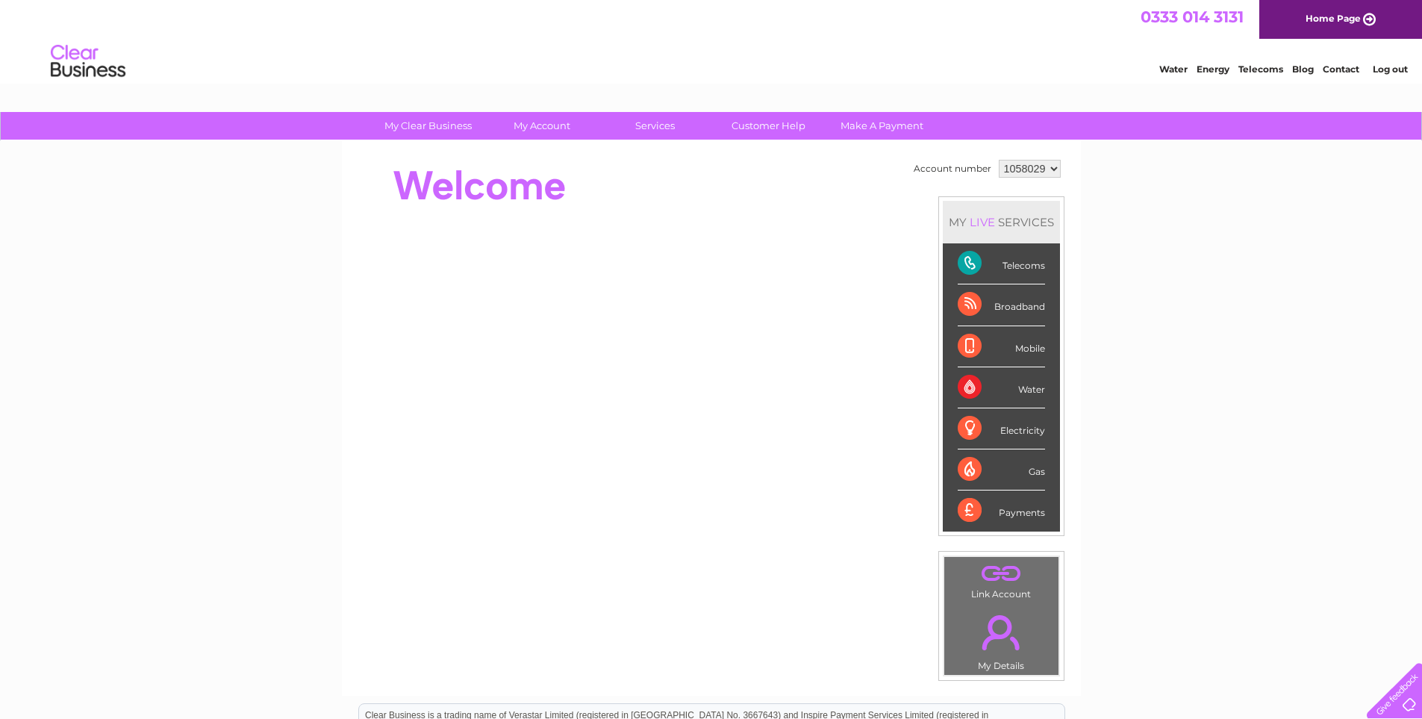
click at [969, 263] on div "Telecoms" at bounding box center [1000, 263] width 87 height 41
click at [1018, 268] on div "Telecoms" at bounding box center [1000, 263] width 87 height 41
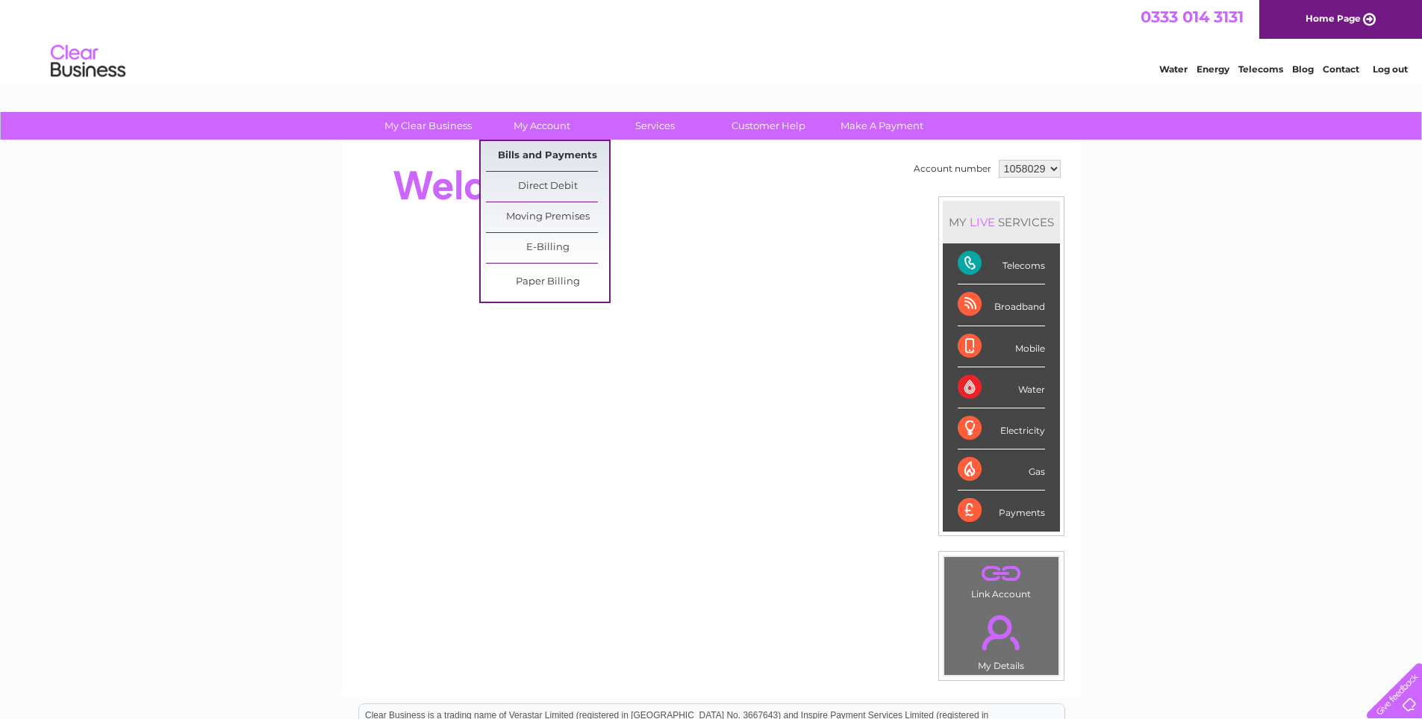
click at [533, 149] on link "Bills and Payments" at bounding box center [547, 156] width 123 height 30
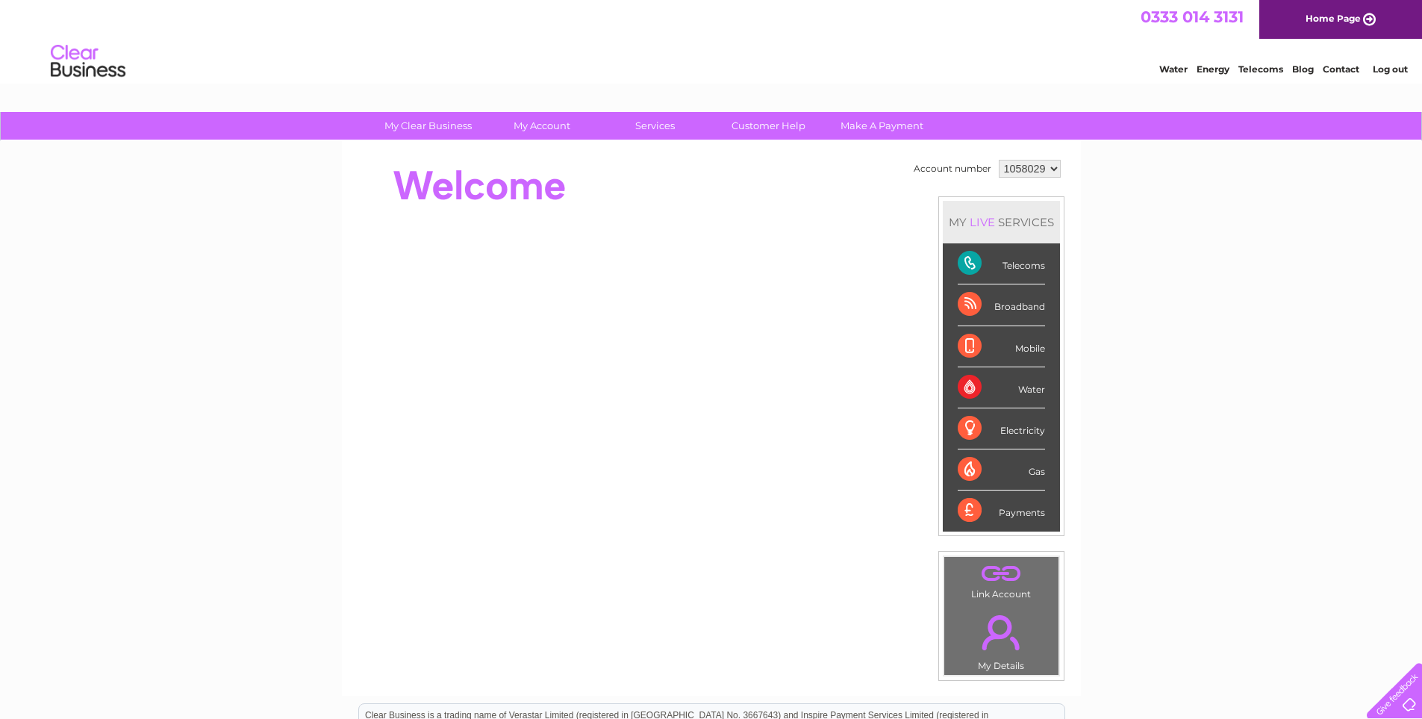
click at [1019, 177] on select "1058029" at bounding box center [1030, 169] width 62 height 18
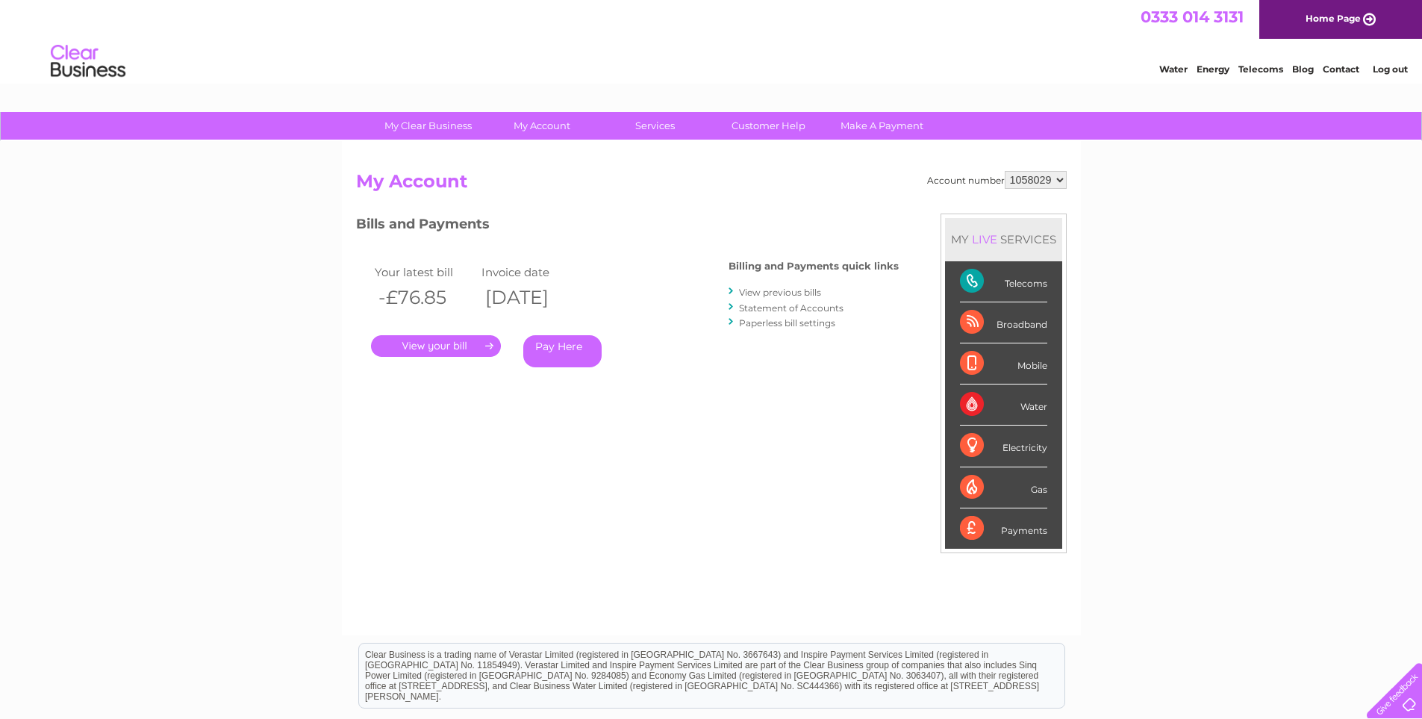
click at [447, 343] on link "." at bounding box center [436, 346] width 130 height 22
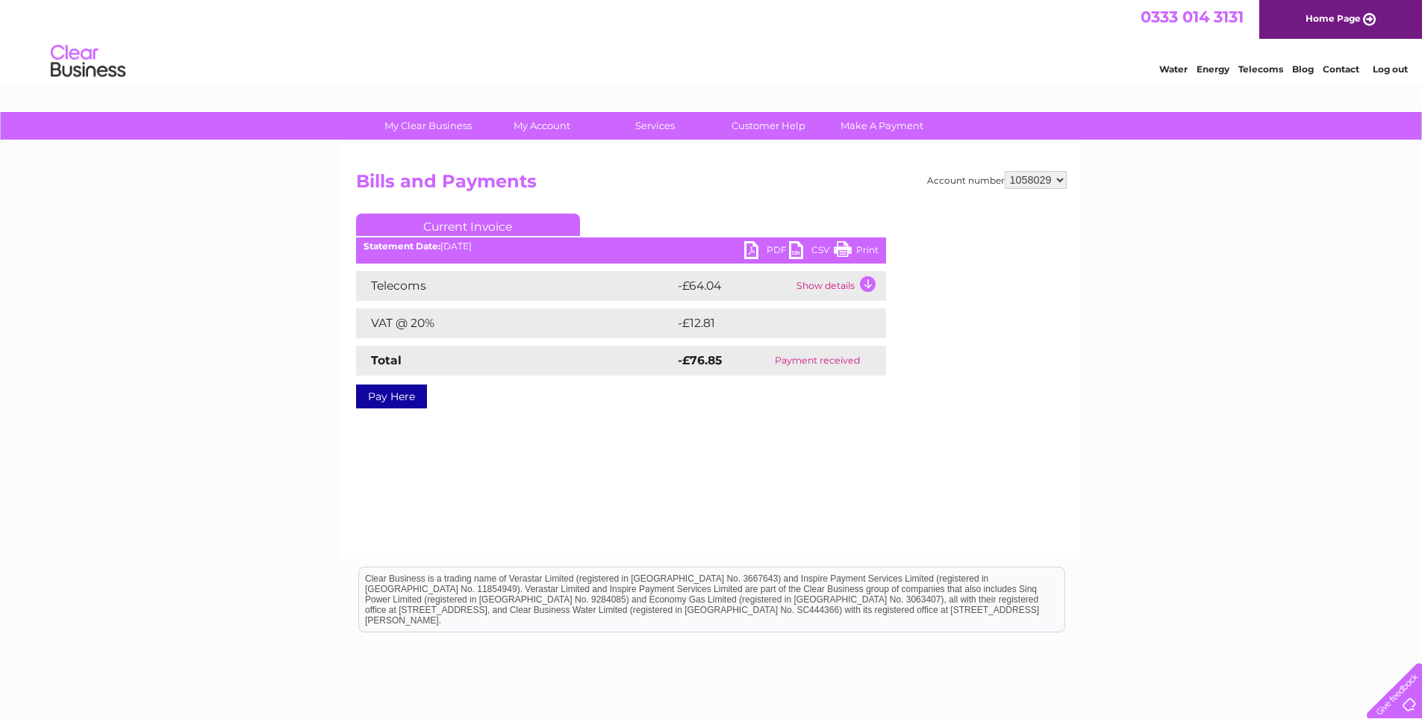
click at [390, 391] on link "Pay Here" at bounding box center [391, 396] width 71 height 24
click at [830, 287] on td "Show details" at bounding box center [839, 286] width 93 height 30
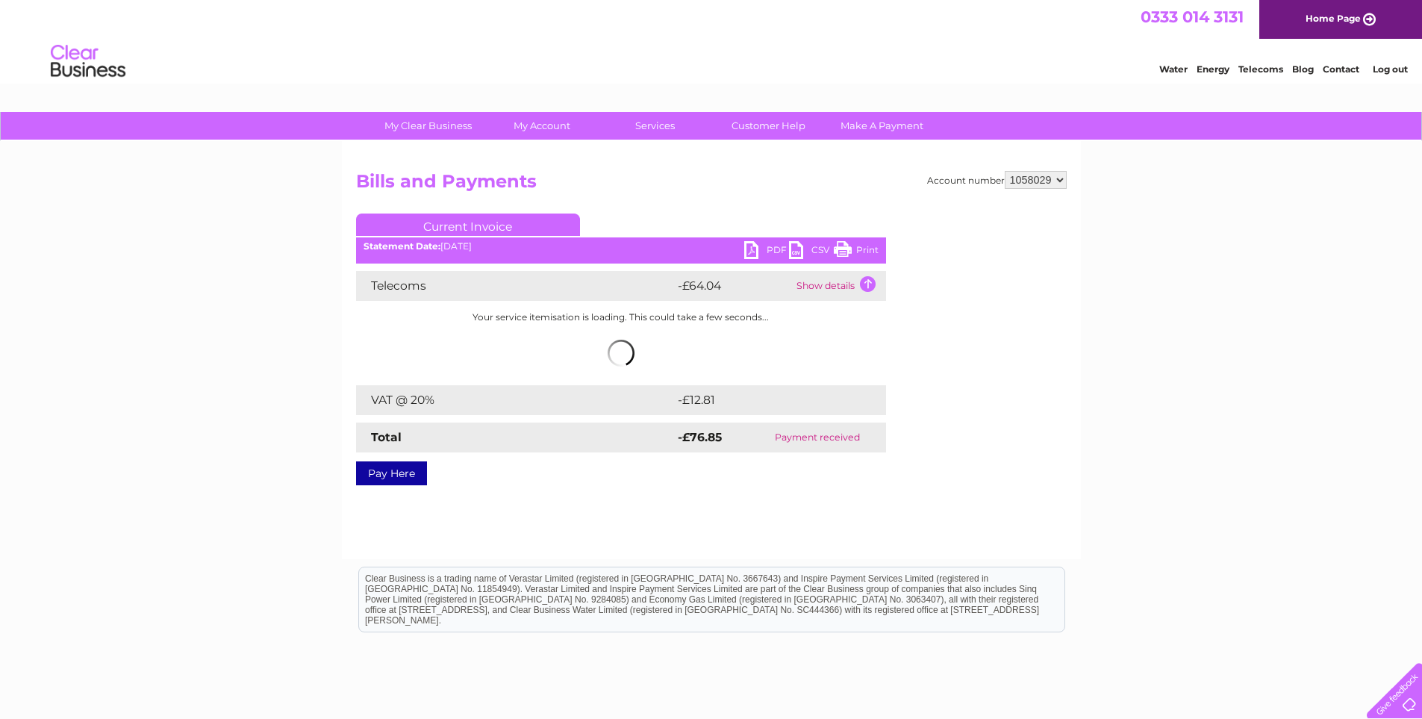
click at [375, 475] on link "Pay Here" at bounding box center [391, 473] width 71 height 24
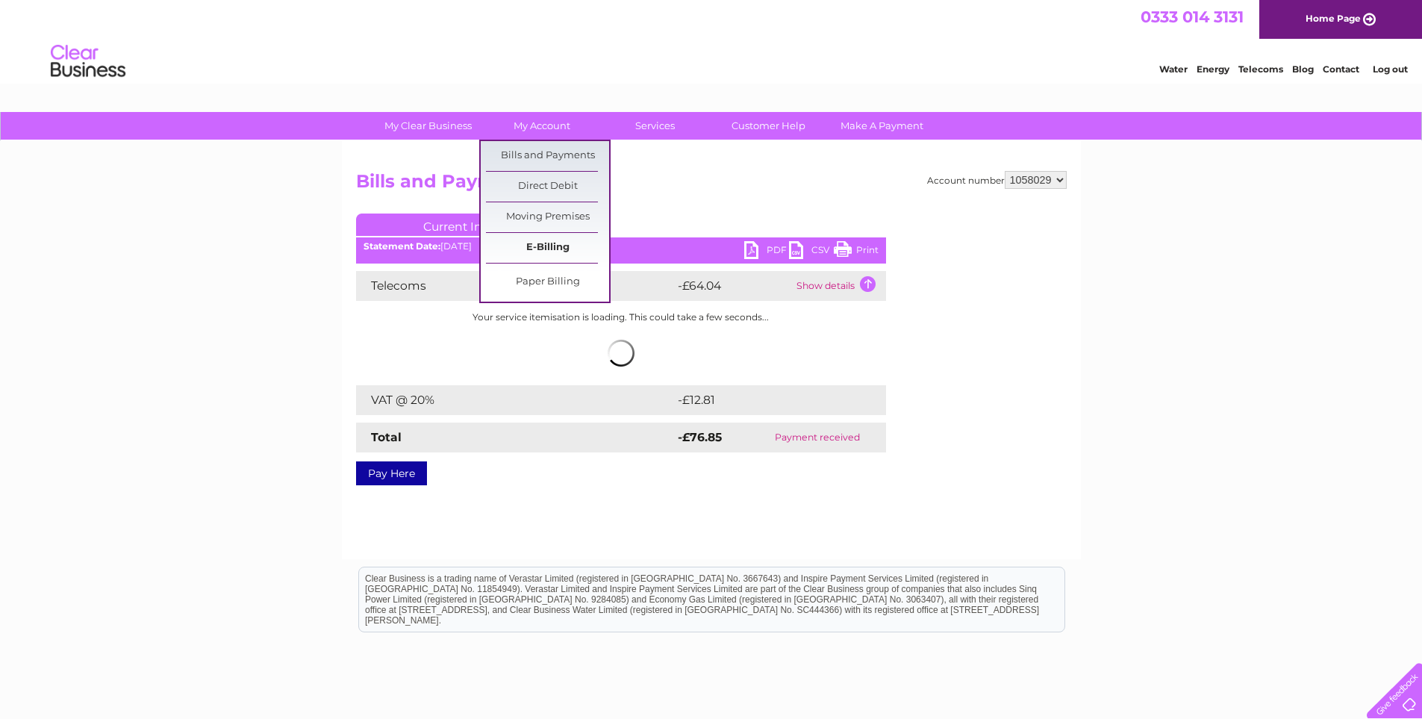
click at [527, 243] on link "E-Billing" at bounding box center [547, 248] width 123 height 30
click at [560, 249] on link "E-Billing" at bounding box center [547, 248] width 123 height 30
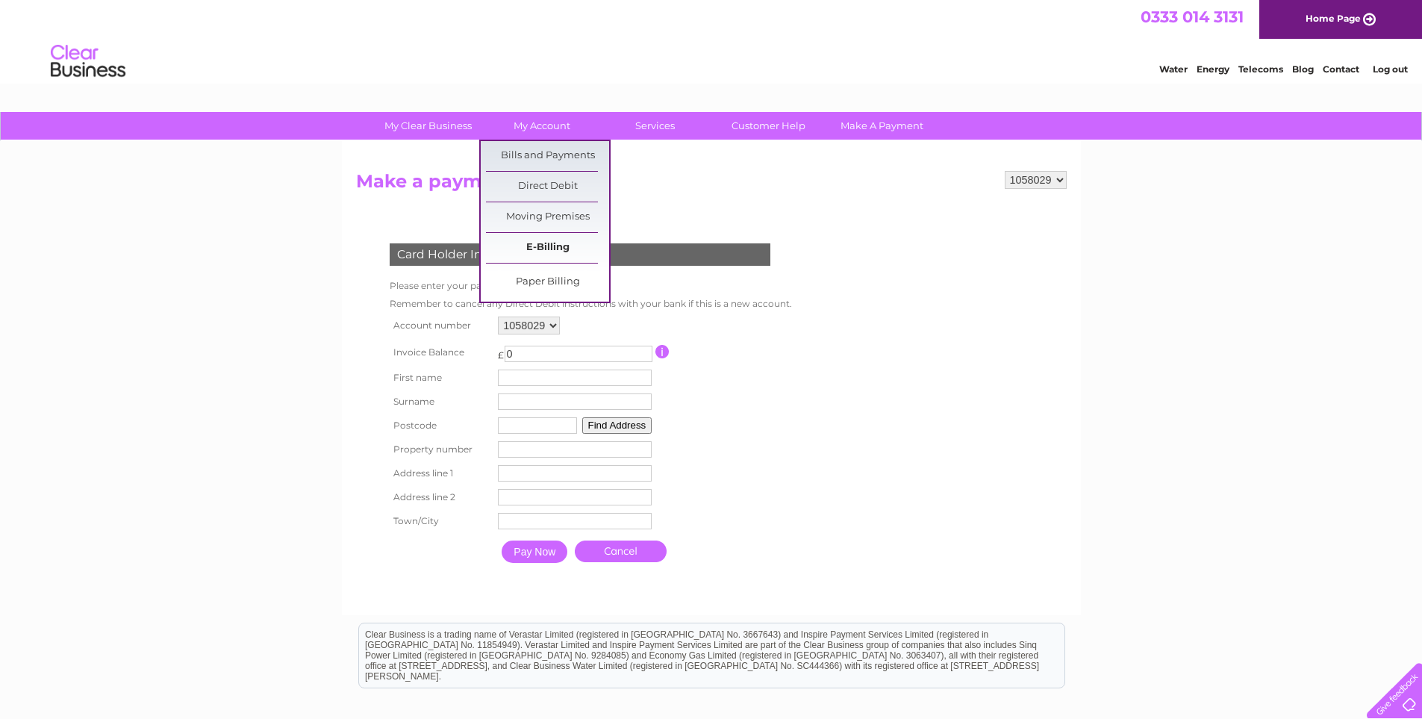
click at [550, 242] on link "E-Billing" at bounding box center [547, 248] width 123 height 30
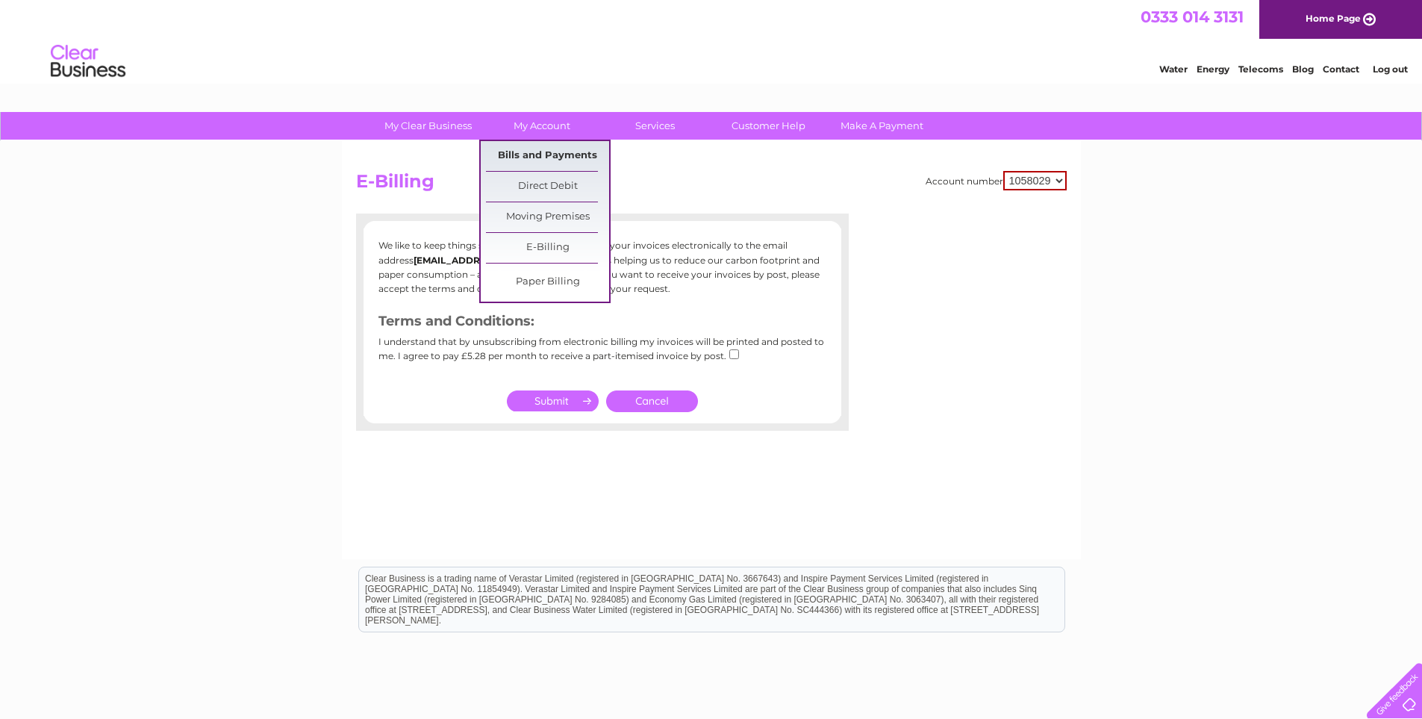
click at [532, 151] on link "Bills and Payments" at bounding box center [547, 156] width 123 height 30
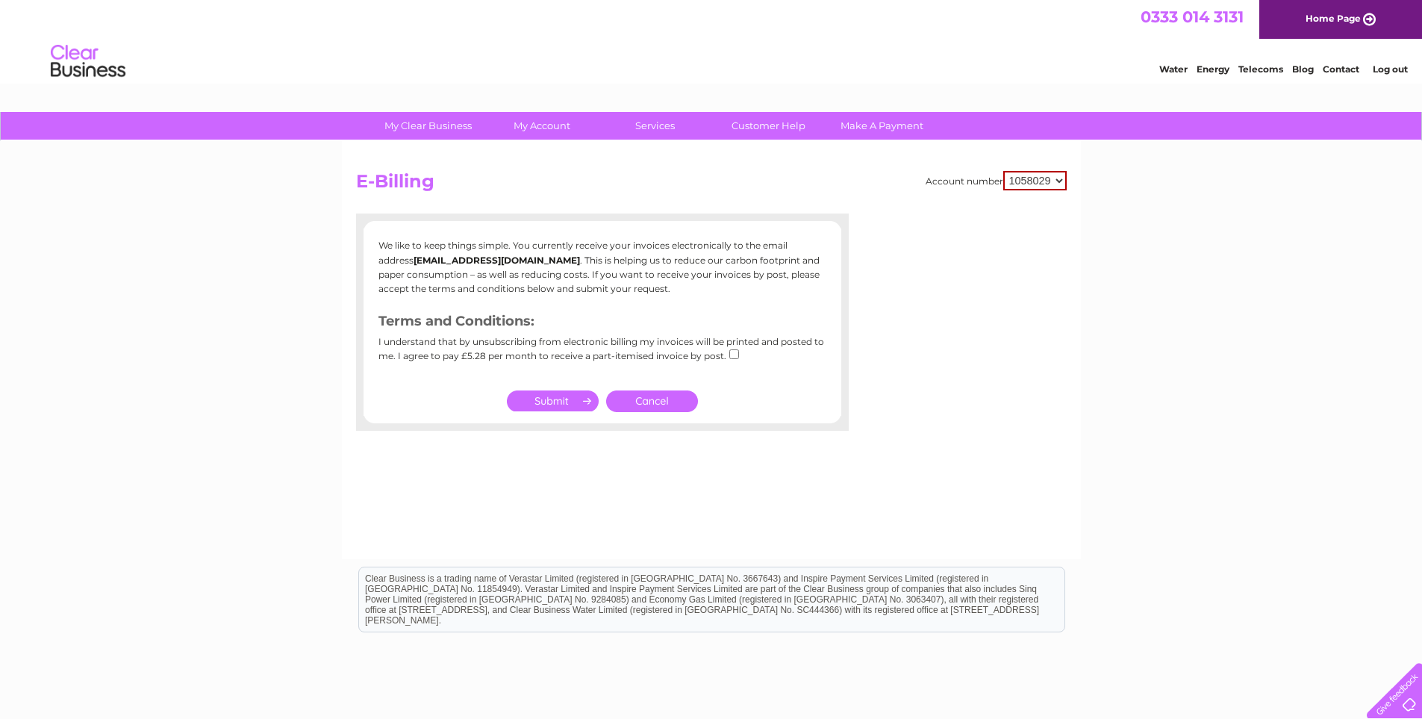
click at [1045, 184] on select "1058029" at bounding box center [1034, 180] width 63 height 19
click at [1046, 183] on select "1058029" at bounding box center [1034, 180] width 63 height 19
click at [1146, 186] on div "My Clear Business Login Details My Details My Preferences Link Account My Accou…" at bounding box center [711, 463] width 1422 height 702
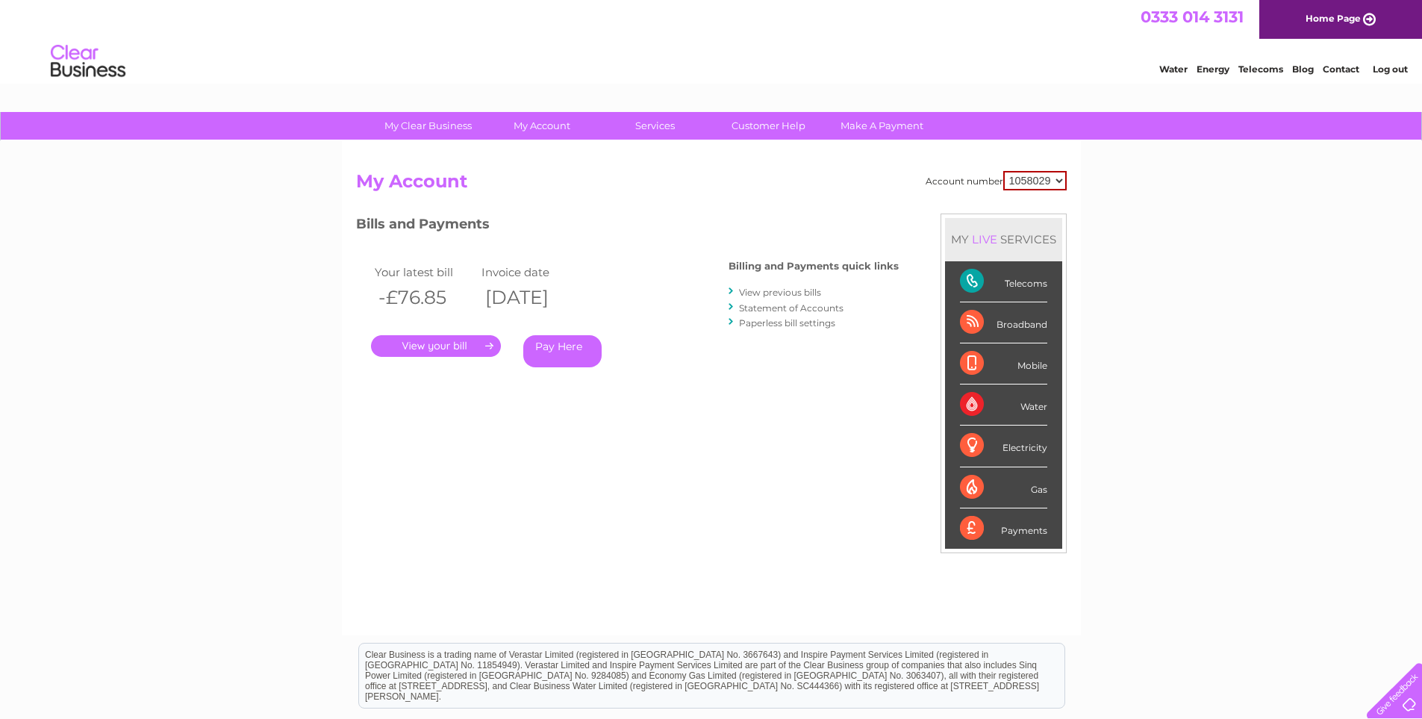
click at [779, 290] on link "View previous bills" at bounding box center [780, 292] width 82 height 11
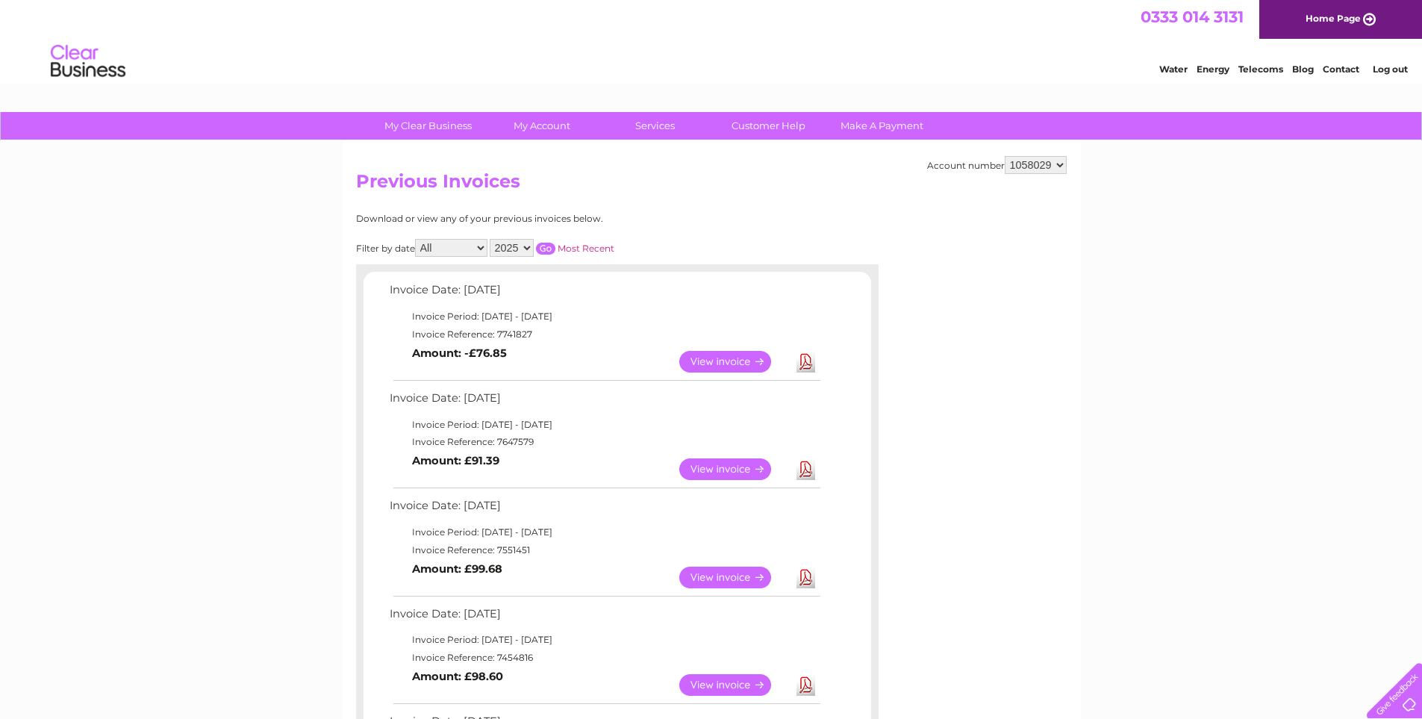
click at [517, 250] on select "2025 2024 2023 2022" at bounding box center [512, 248] width 44 height 18
select select "2024"
click at [491, 239] on select "2025 2024 2023 2022" at bounding box center [512, 248] width 44 height 18
click at [550, 245] on input "button" at bounding box center [545, 249] width 19 height 12
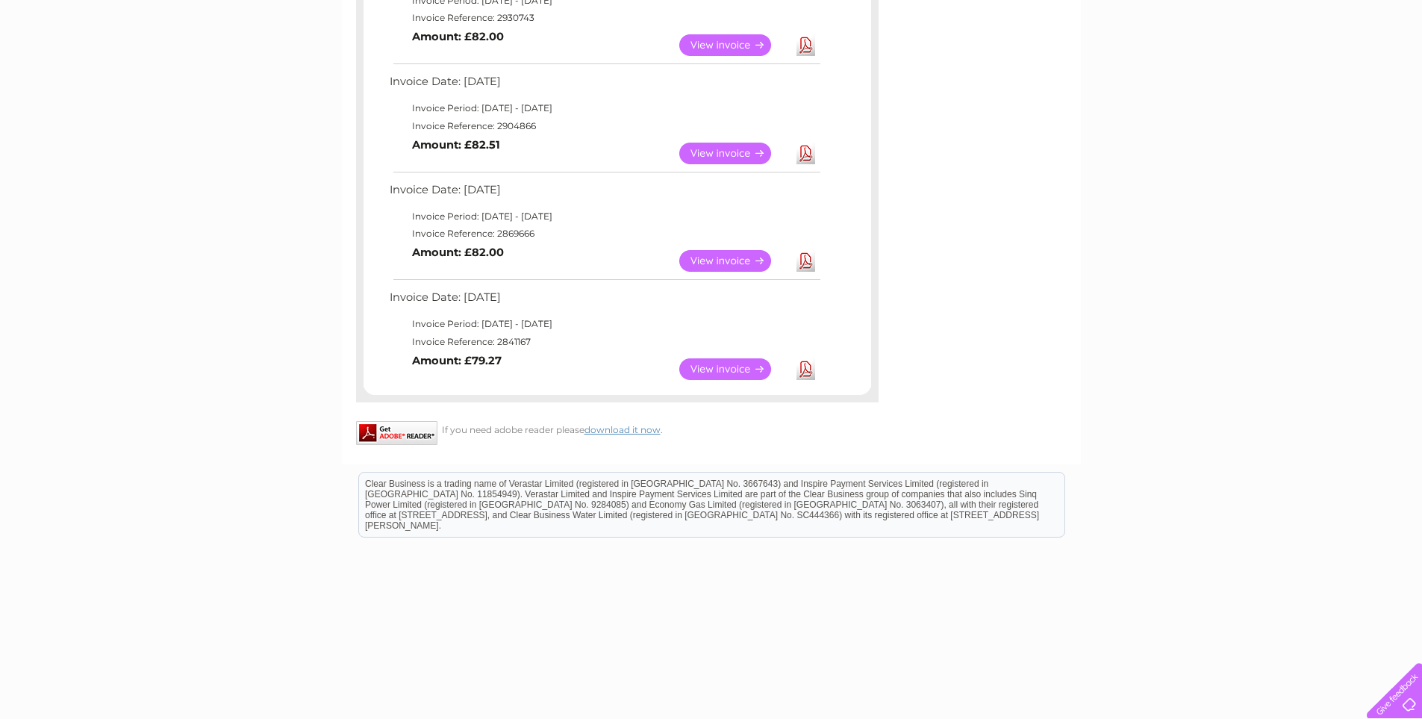
scroll to position [1190, 0]
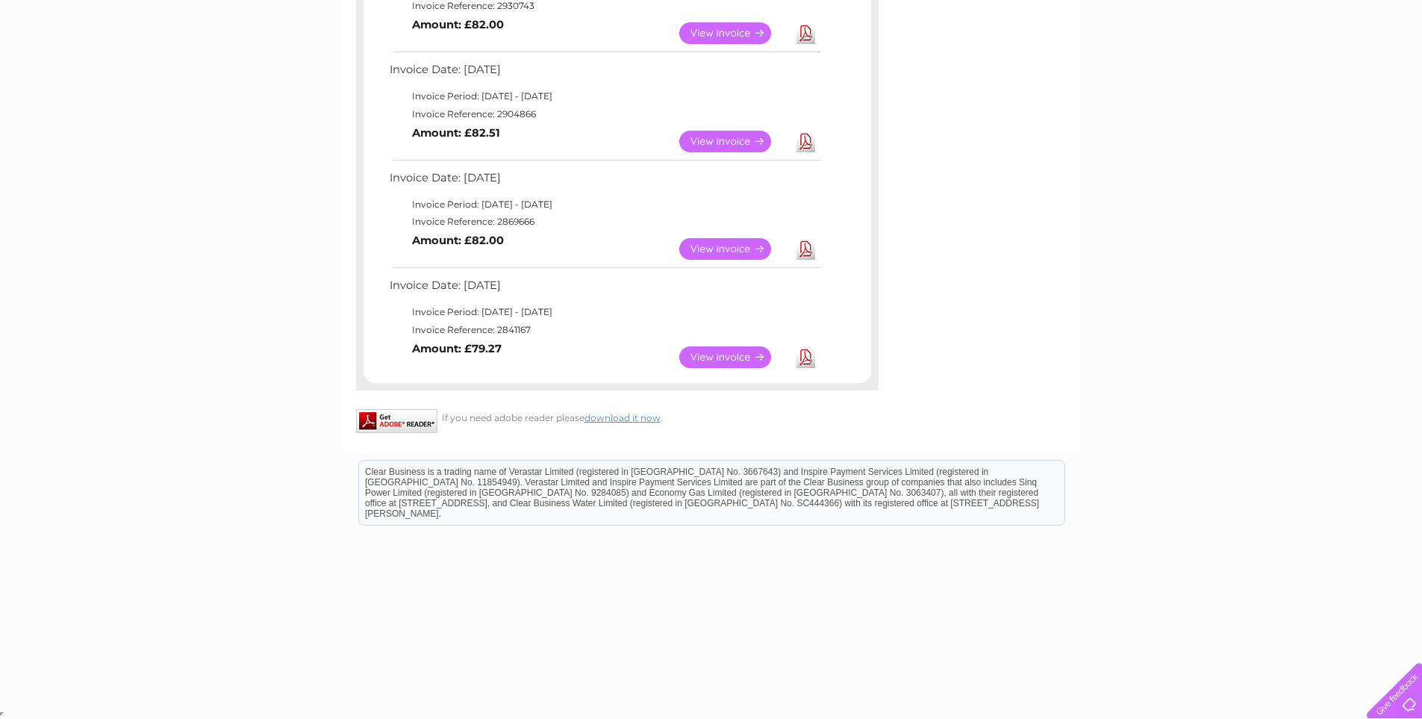
click at [807, 358] on link "Download" at bounding box center [805, 357] width 19 height 22
click at [811, 250] on link "Download" at bounding box center [805, 249] width 19 height 22
click at [810, 140] on link "Download" at bounding box center [805, 142] width 19 height 22
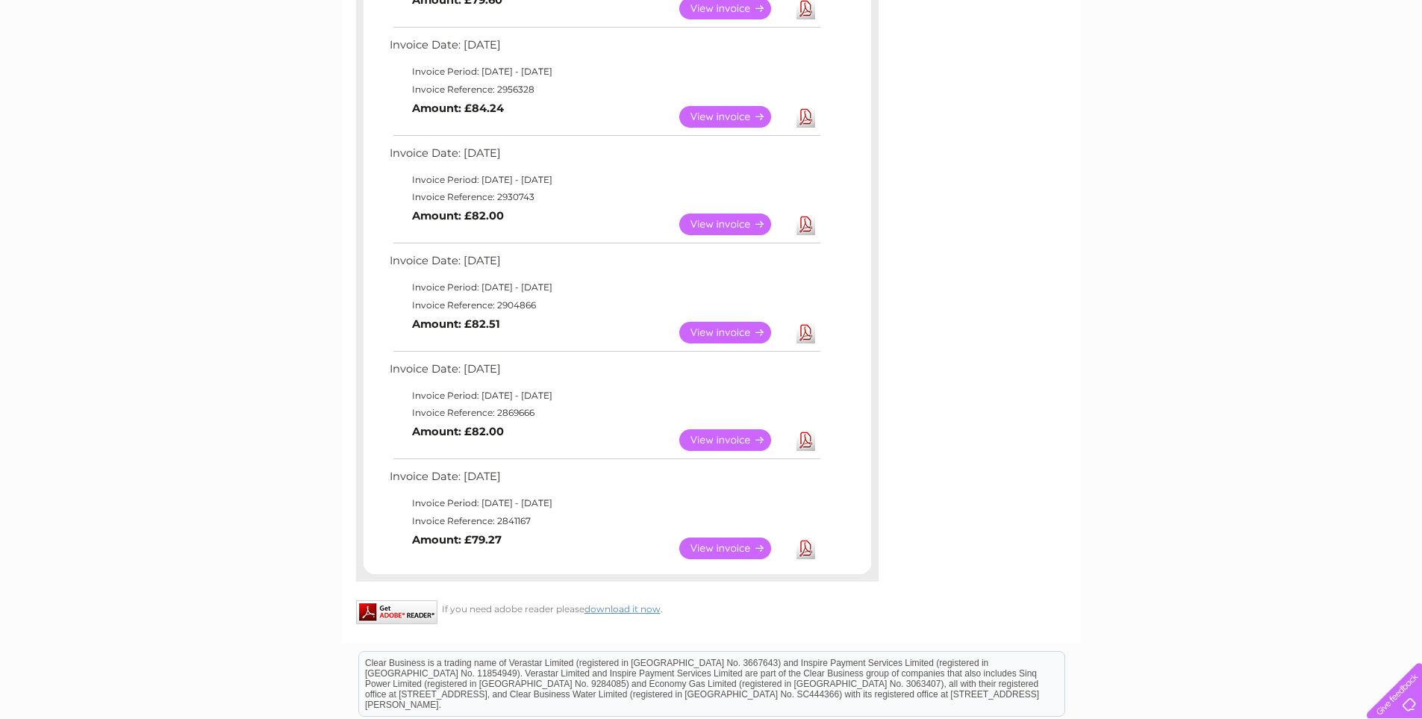
scroll to position [966, 0]
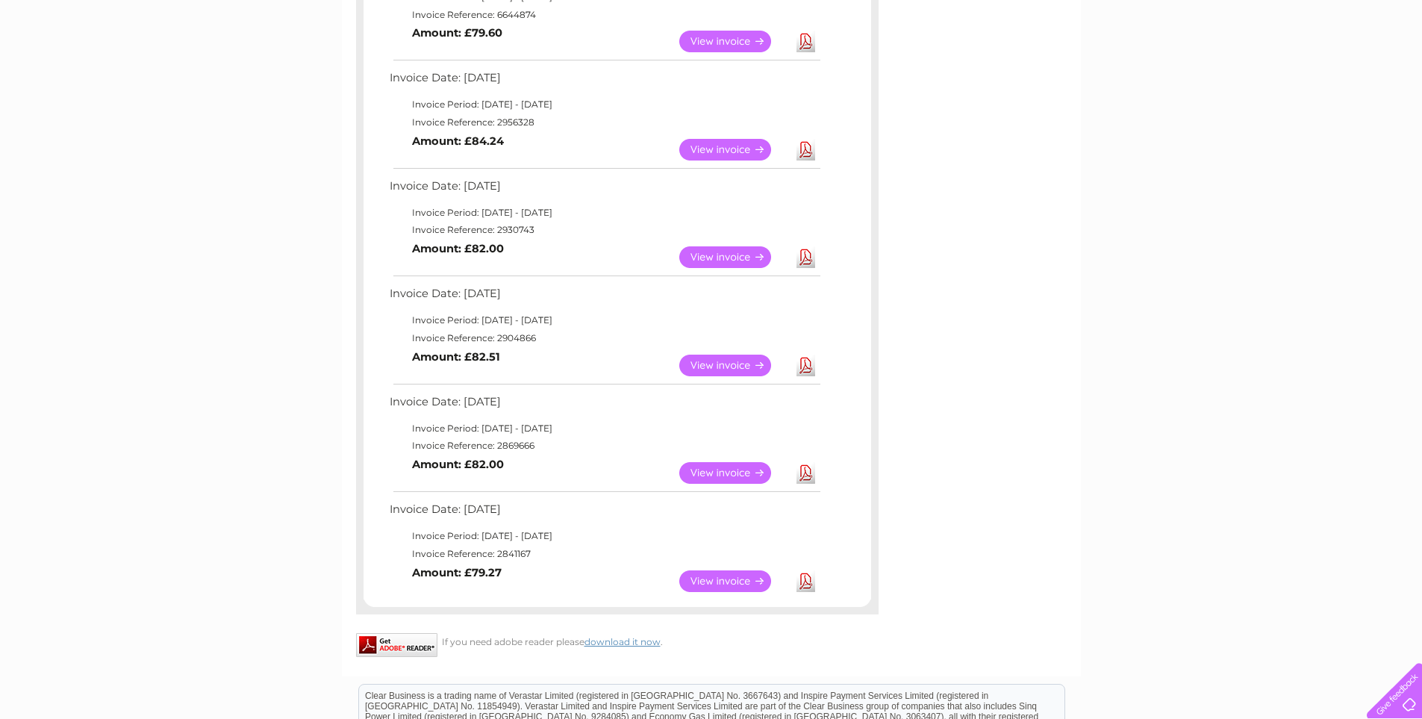
click at [805, 254] on link "Download" at bounding box center [805, 257] width 19 height 22
click at [806, 150] on link "Download" at bounding box center [805, 150] width 19 height 22
click at [810, 40] on link "Download" at bounding box center [805, 42] width 19 height 22
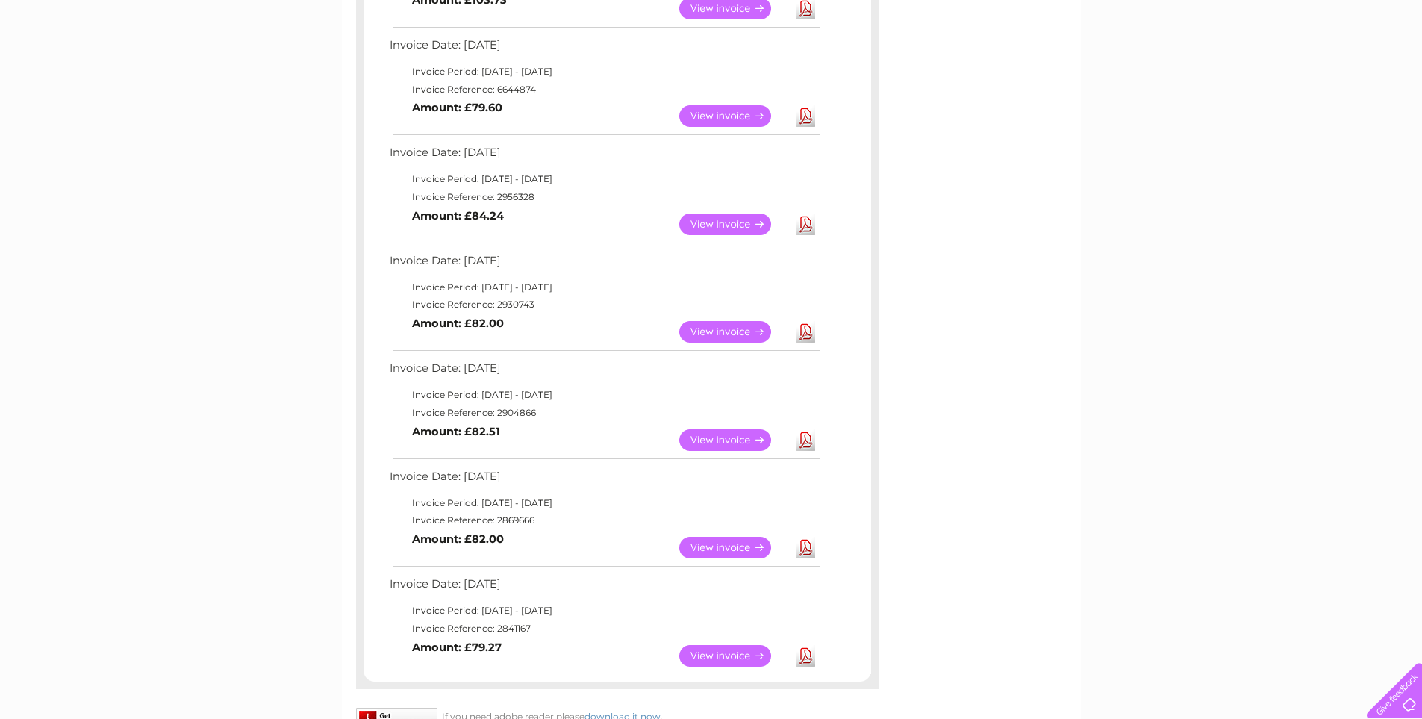
click at [864, 149] on div "Invoice Date: [DATE] Invoice Period: [DATE] - [DATE] Invoice Reference: 7258099…" at bounding box center [616, 30] width 507 height 1285
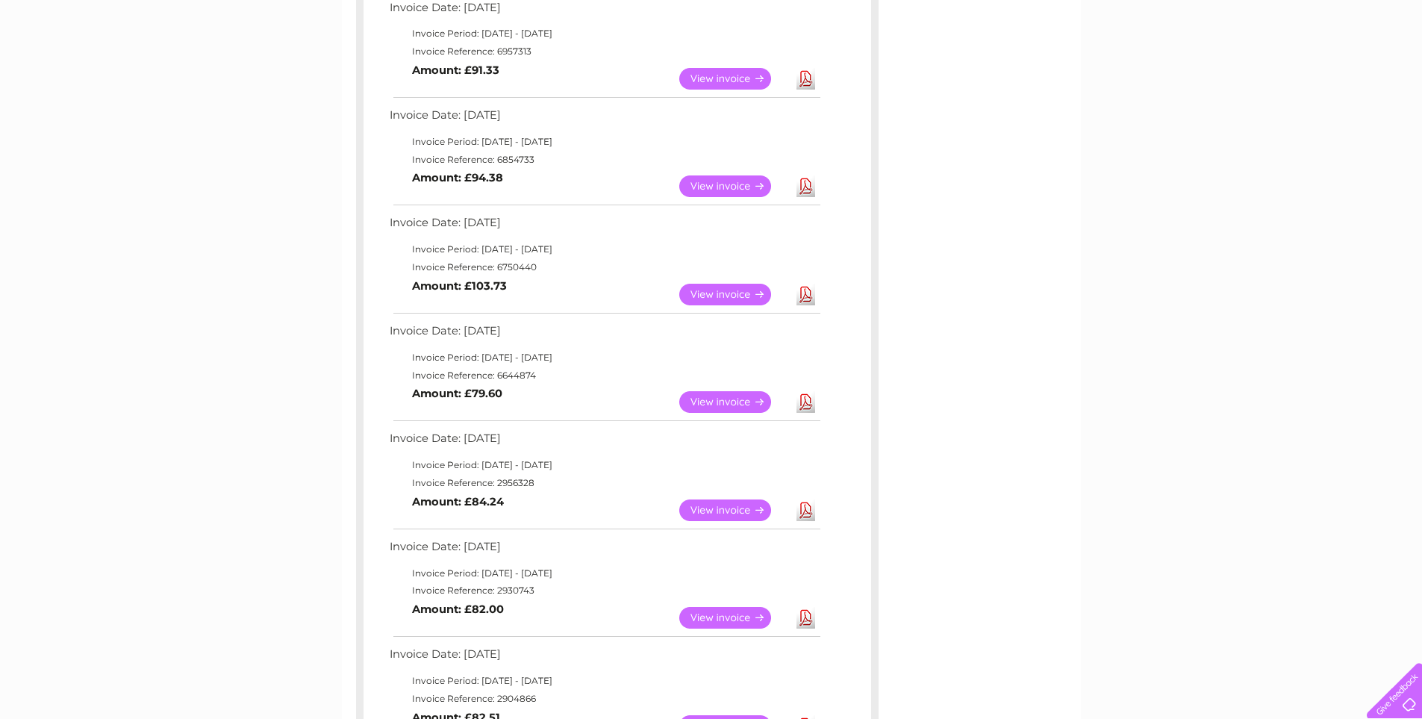
scroll to position [593, 0]
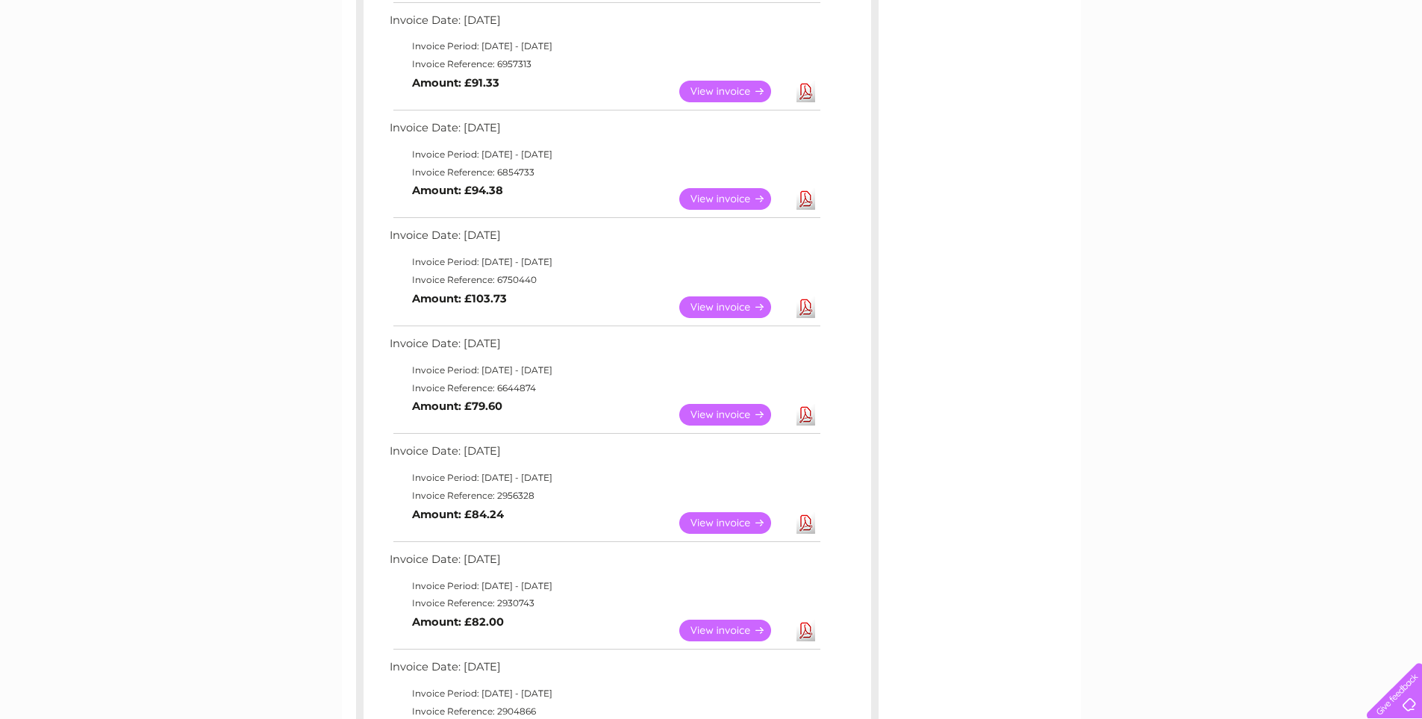
click at [801, 306] on link "Download" at bounding box center [805, 307] width 19 height 22
click at [807, 194] on link "Download" at bounding box center [805, 199] width 19 height 22
click at [811, 90] on link "Download" at bounding box center [805, 92] width 19 height 22
click at [846, 97] on div "Invoice Date: [DATE] Invoice Period: [DATE] - [DATE] Invoice Reference: 7258099…" at bounding box center [616, 329] width 507 height 1285
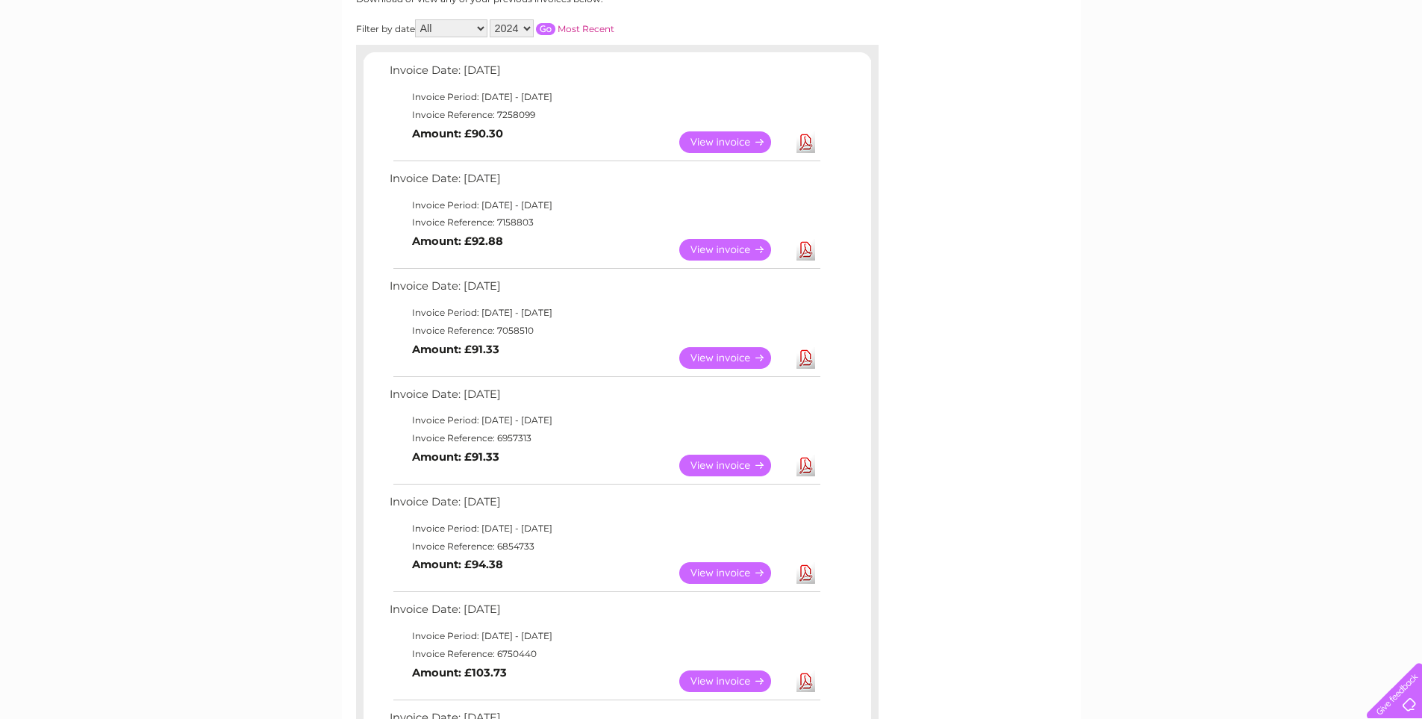
scroll to position [146, 0]
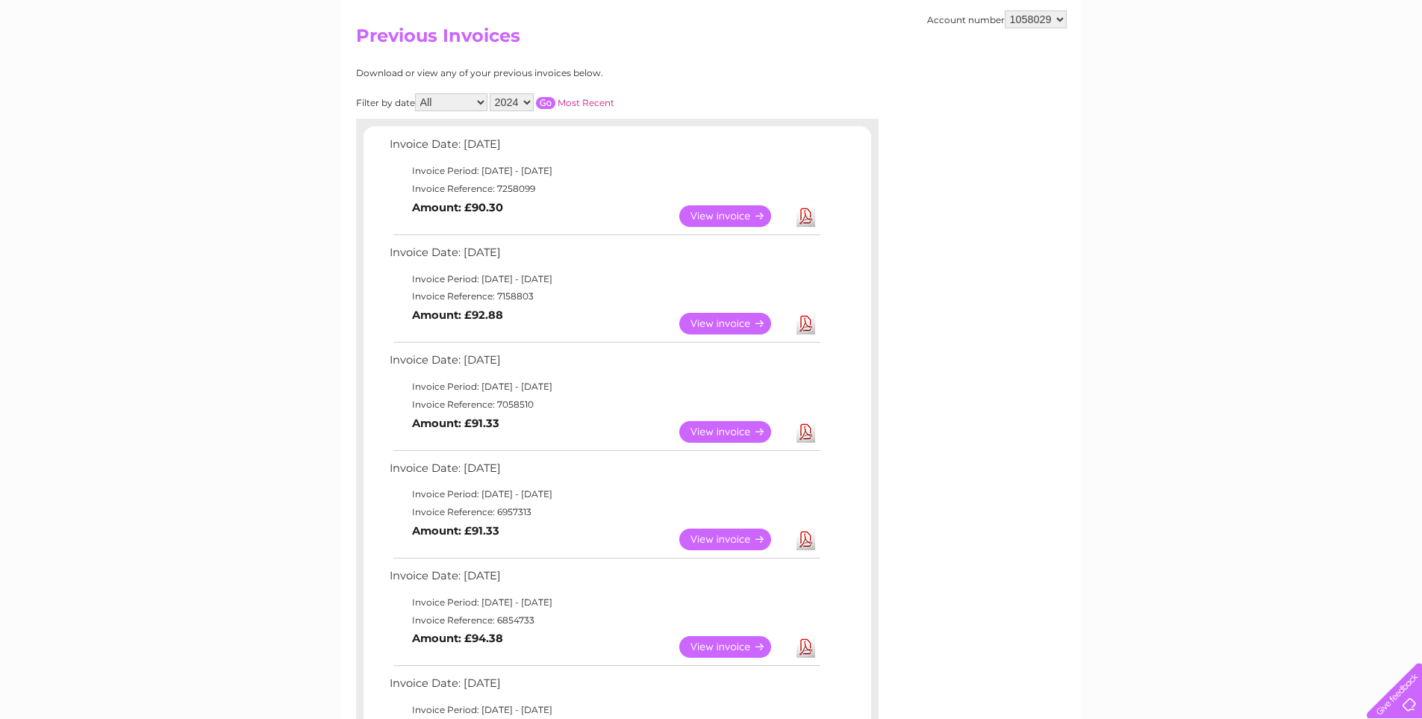
click at [809, 428] on link "Download" at bounding box center [805, 432] width 19 height 22
click at [808, 323] on link "Download" at bounding box center [805, 324] width 19 height 22
click at [804, 218] on link "Download" at bounding box center [805, 216] width 19 height 22
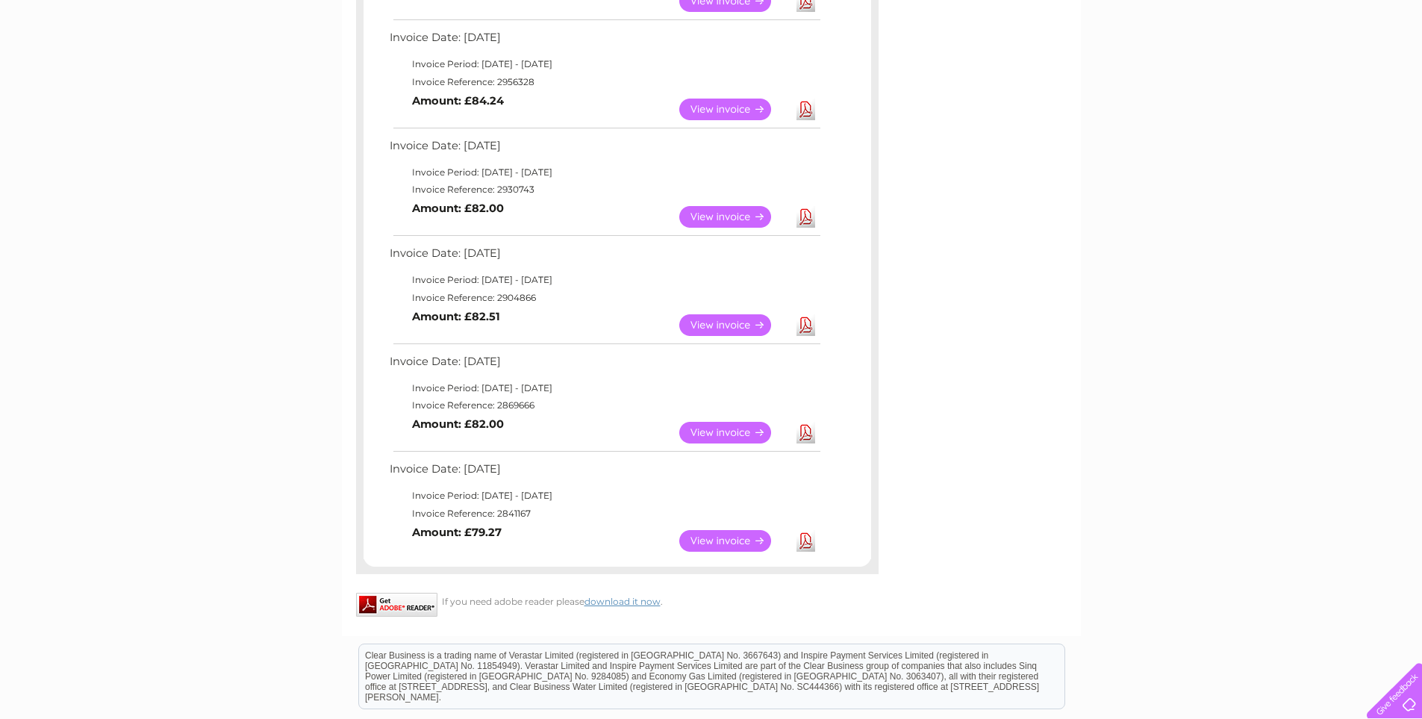
scroll to position [1190, 0]
